Goal: Information Seeking & Learning: Learn about a topic

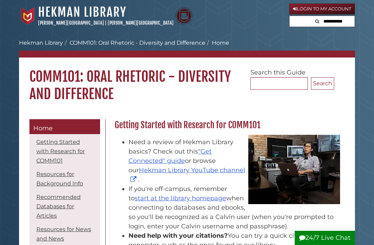
click at [60, 6] on link "Hekman Library" at bounding box center [82, 12] width 88 height 15
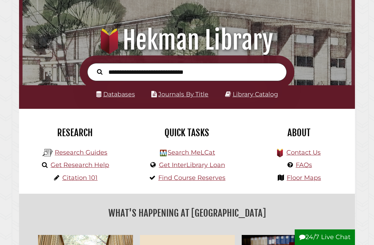
scroll to position [50, 0]
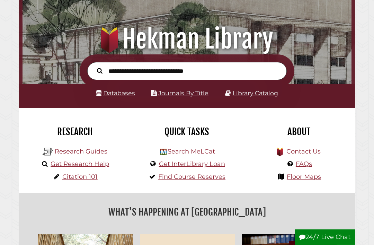
click at [127, 91] on link "Databases" at bounding box center [115, 93] width 39 height 7
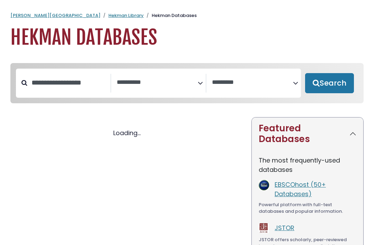
select select "Database Subject Filter"
select select "Database Vendors Filter"
select select "Database Subject Filter"
select select "Database Vendors Filter"
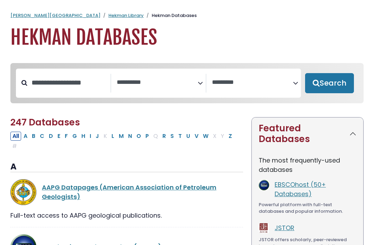
click at [155, 91] on span "Search filters" at bounding box center [157, 83] width 81 height 19
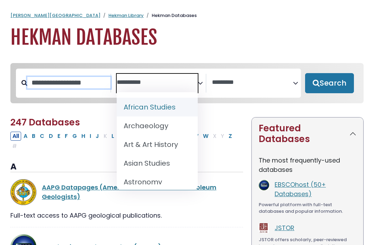
click at [91, 86] on input "Search database by title or keyword" at bounding box center [68, 82] width 83 height 11
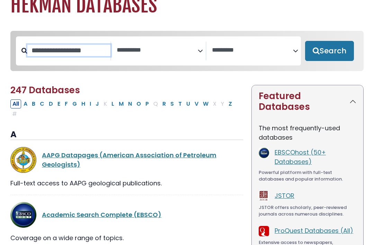
scroll to position [32, 0]
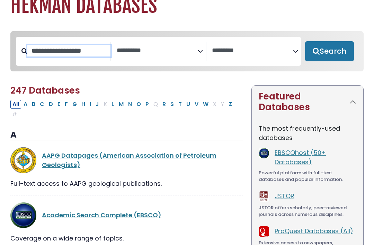
click at [91, 49] on input "Search database by title or keyword" at bounding box center [68, 50] width 83 height 11
type input "**********"
click at [329, 51] on button "Search" at bounding box center [329, 51] width 49 height 20
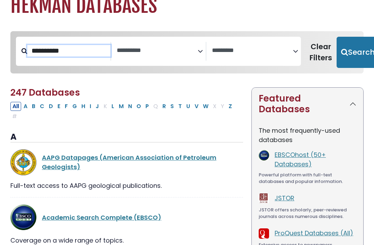
select select "Database Subject Filter"
select select "Database Vendors Filter"
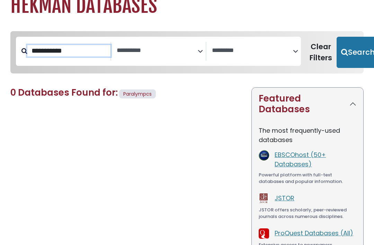
type input "**********"
click at [354, 51] on button "Search" at bounding box center [358, 52] width 43 height 31
select select "Database Subject Filter"
select select "Database Vendors Filter"
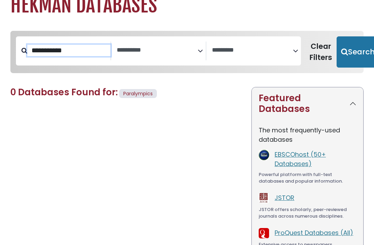
type input "**********"
select select "Database Subject Filter"
select select "Database Vendors Filter"
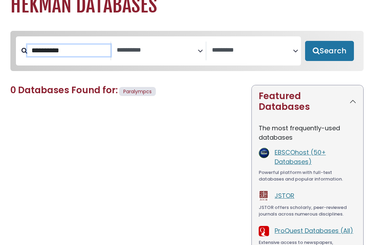
select select "Database Subject Filter"
select select "Database Vendors Filter"
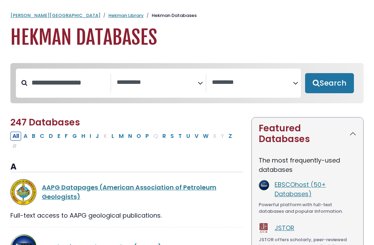
click at [108, 14] on link "Hekman Library" at bounding box center [125, 15] width 35 height 7
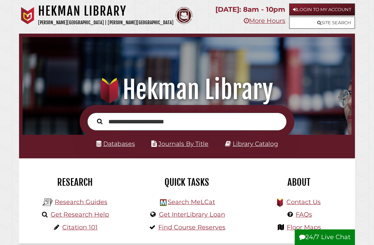
type input "**********"
click at [100, 121] on button "Search" at bounding box center [100, 121] width 12 height 9
